Goal: Task Accomplishment & Management: Complete application form

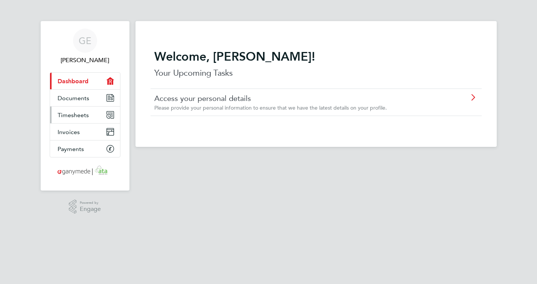
click at [74, 114] on span "Timesheets" at bounding box center [73, 114] width 31 height 7
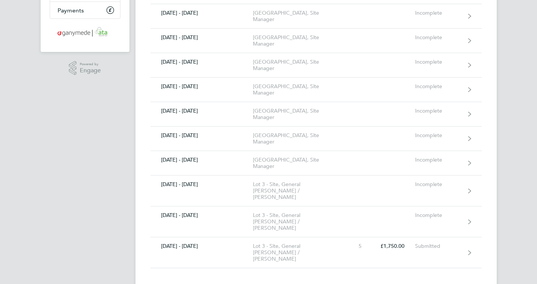
scroll to position [140, 0]
click at [291, 211] on div "Lot 3 - Site, General [PERSON_NAME] / [PERSON_NAME]" at bounding box center [296, 220] width 86 height 19
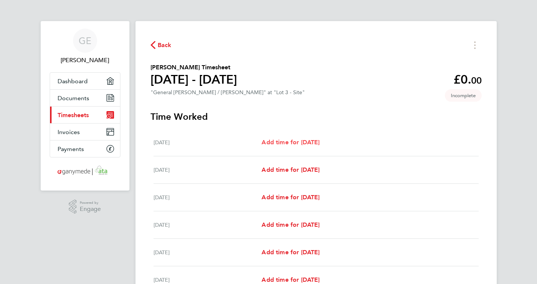
click at [303, 142] on span "Add time for [DATE]" at bounding box center [291, 142] width 58 height 7
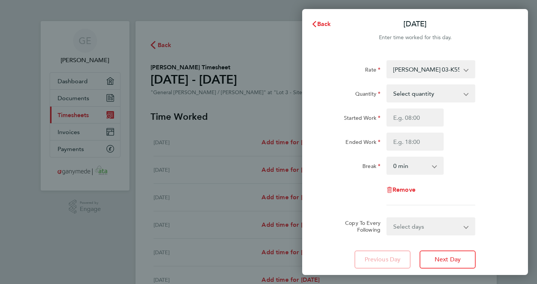
click at [466, 93] on div "Select quantity 0.5 1" at bounding box center [431, 93] width 89 height 18
select select "1"
click at [388, 85] on select "Select quantity 0.5 1" at bounding box center [427, 93] width 78 height 17
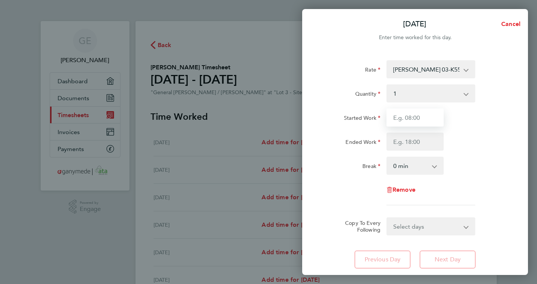
click at [406, 123] on input "Started Work" at bounding box center [415, 117] width 57 height 18
type input "07:30"
click at [414, 143] on input "Ended Work" at bounding box center [415, 142] width 57 height 18
type input "17:00"
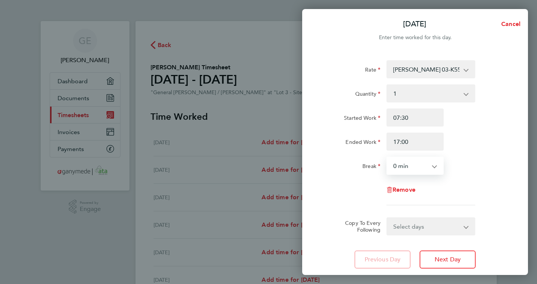
click at [403, 163] on select "0 min 15 min 30 min 45 min 60 min 75 min 90 min" at bounding box center [411, 165] width 47 height 17
select select "30"
click at [388, 157] on select "0 min 15 min 30 min 45 min 60 min 75 min 90 min" at bounding box center [411, 165] width 47 height 17
click at [464, 224] on select "Select days Day Weekday (Mon-Fri) Weekend (Sat-Sun) [DATE] [DATE] [DATE] [DATE]…" at bounding box center [427, 226] width 79 height 17
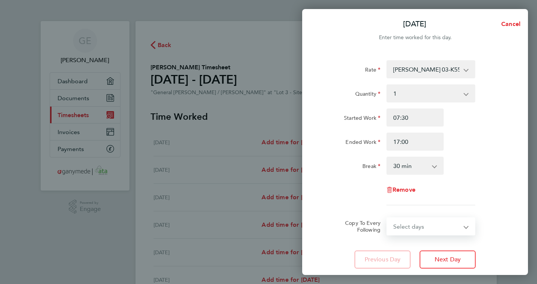
select select "WEEKDAY"
click at [388, 218] on select "Select days Day Weekday (Mon-Fri) Weekend (Sat-Sun) [DATE] [DATE] [DATE] [DATE]…" at bounding box center [427, 226] width 79 height 17
select select "[DATE]"
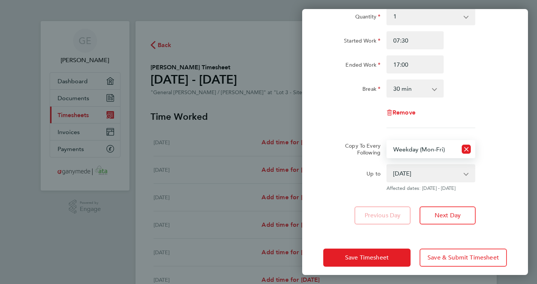
scroll to position [84, 0]
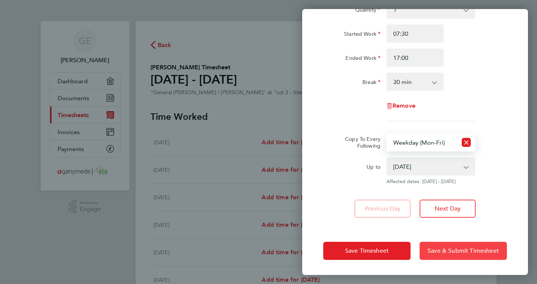
click at [456, 248] on span "Save & Submit Timesheet" at bounding box center [464, 251] width 72 height 8
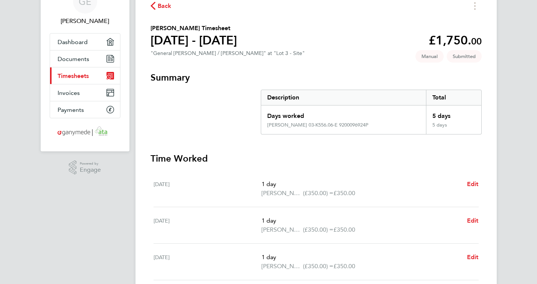
scroll to position [46, 0]
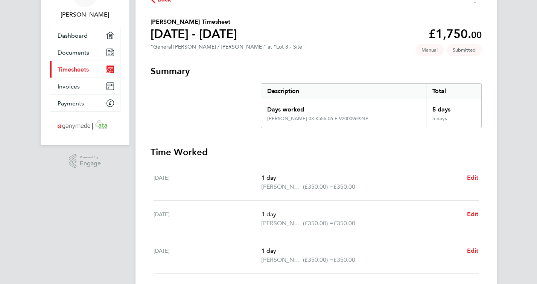
click at [407, 114] on div "Days worked" at bounding box center [343, 107] width 165 height 17
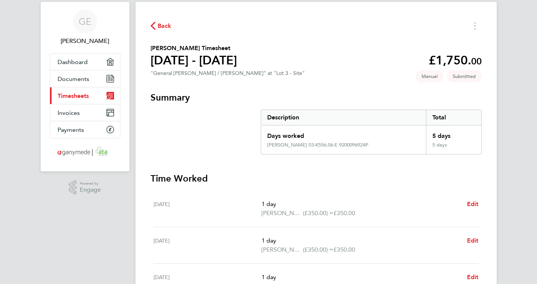
scroll to position [0, 0]
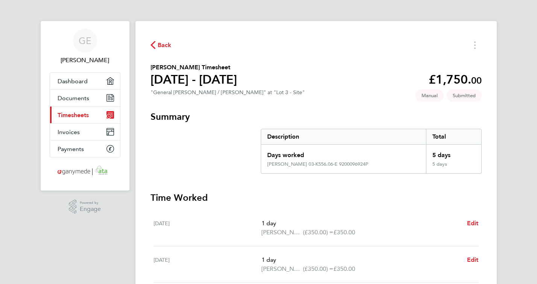
click at [159, 46] on span "Back" at bounding box center [165, 45] width 14 height 9
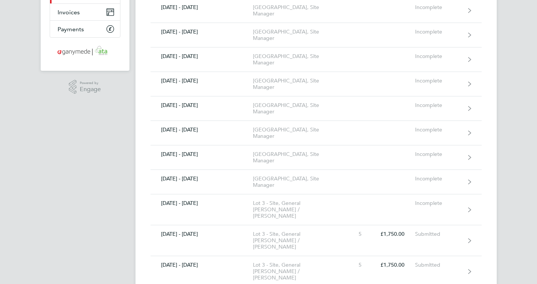
scroll to position [122, 0]
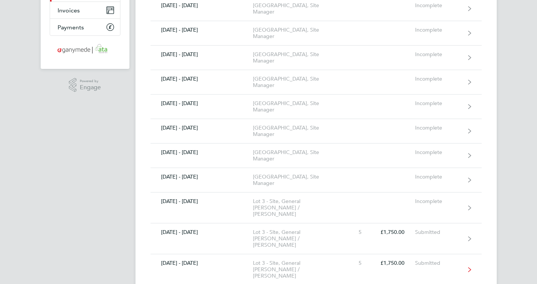
click at [178, 260] on div "[DATE] - [DATE]" at bounding box center [202, 263] width 103 height 6
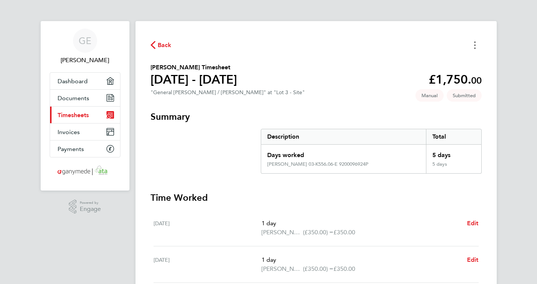
click at [473, 47] on button "Timesheets Menu" at bounding box center [476, 45] width 14 height 12
click at [169, 47] on span "Back" at bounding box center [165, 45] width 14 height 9
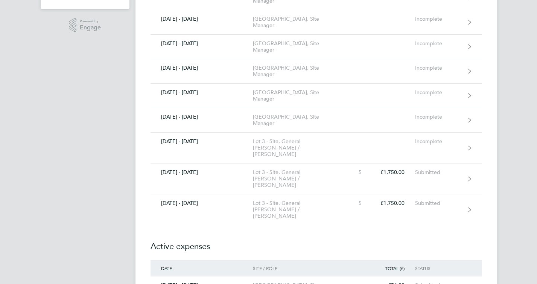
scroll to position [179, 0]
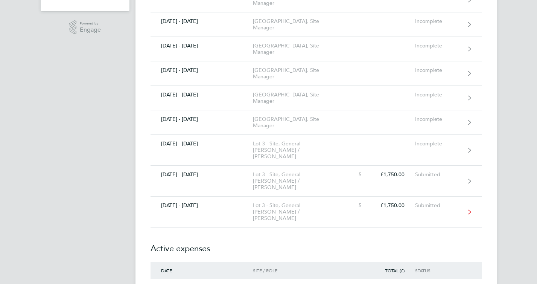
click at [470, 209] on icon at bounding box center [470, 211] width 3 height 5
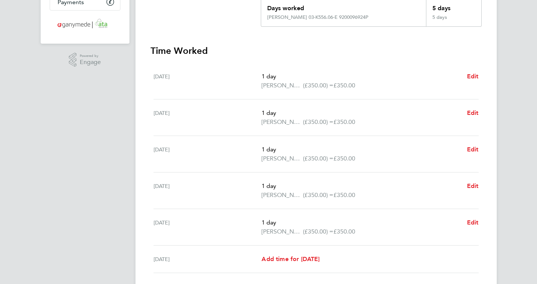
scroll to position [143, 0]
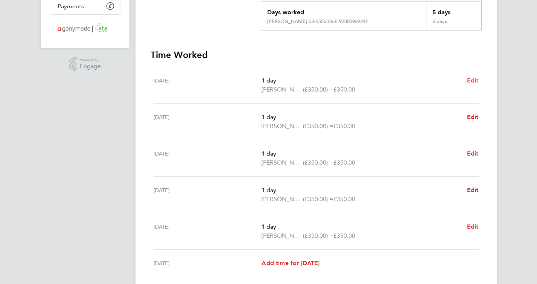
click at [472, 79] on span "Edit" at bounding box center [473, 80] width 12 height 7
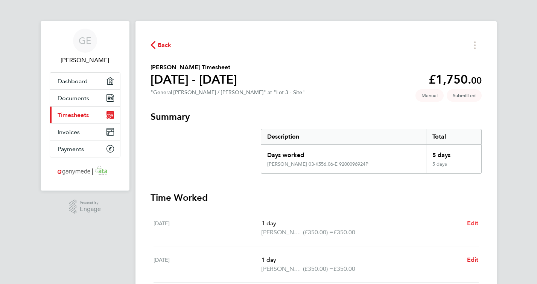
select select "1"
select select "30"
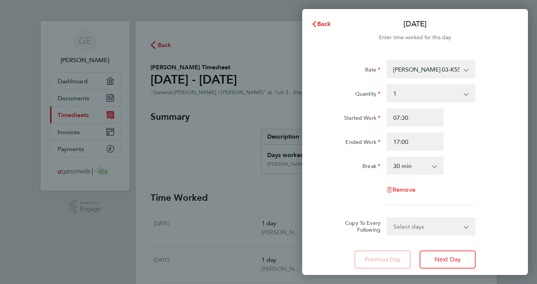
click at [405, 189] on span "Remove" at bounding box center [404, 189] width 23 height 7
select select "null"
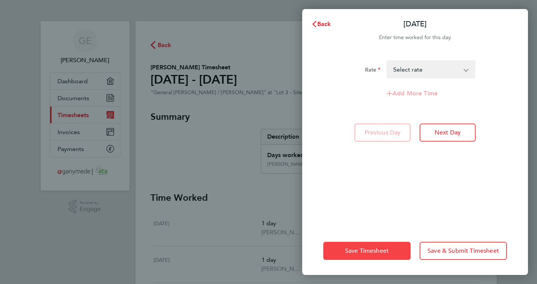
click at [376, 245] on button "Save Timesheet" at bounding box center [367, 251] width 87 height 18
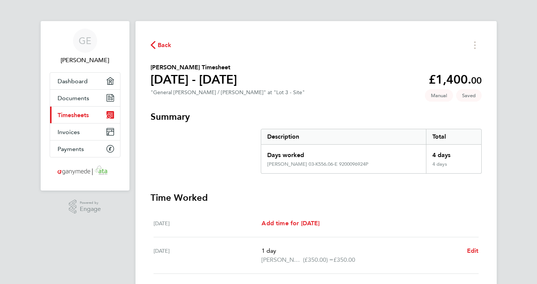
click at [75, 111] on span "Timesheets" at bounding box center [73, 114] width 31 height 7
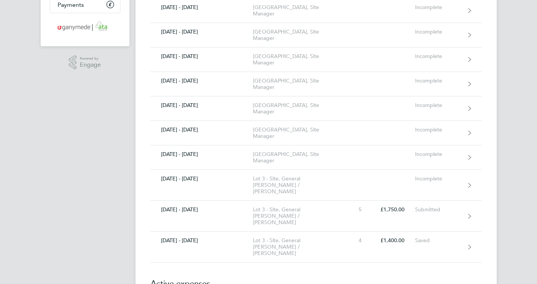
scroll to position [150, 0]
